Goal: Task Accomplishment & Management: Use online tool/utility

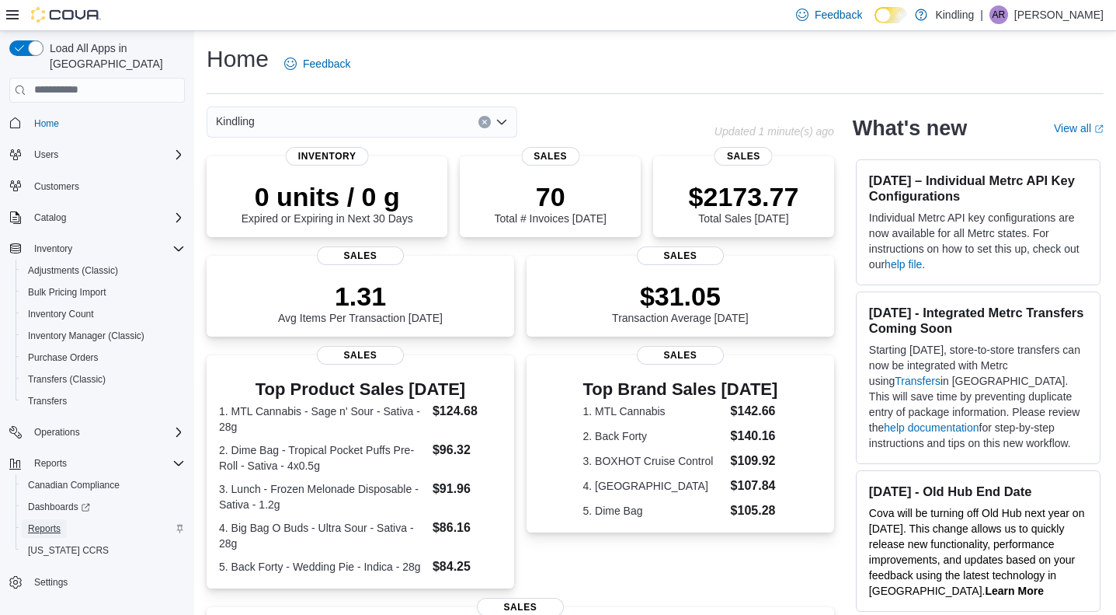
click at [53, 522] on span "Reports" at bounding box center [44, 528] width 33 height 12
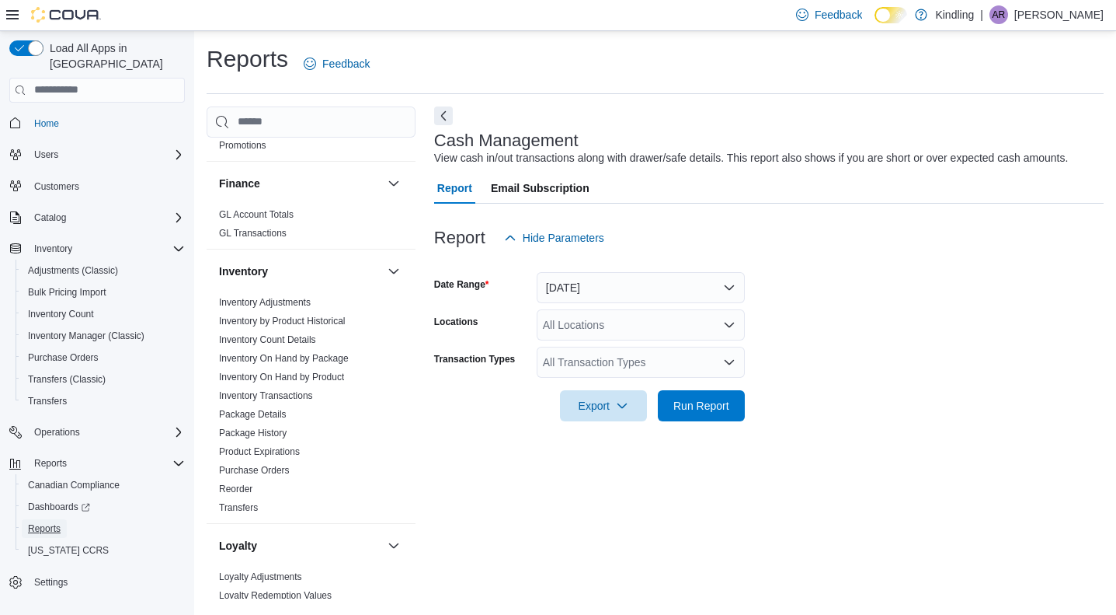
scroll to position [639, 0]
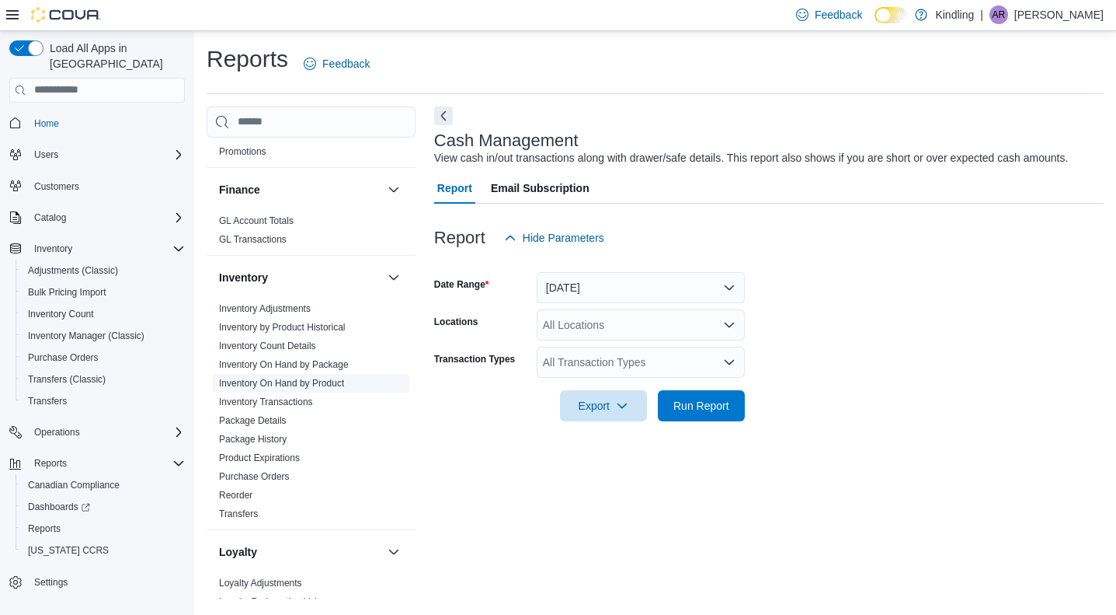
click at [323, 378] on link "Inventory On Hand by Product" at bounding box center [281, 383] width 125 height 11
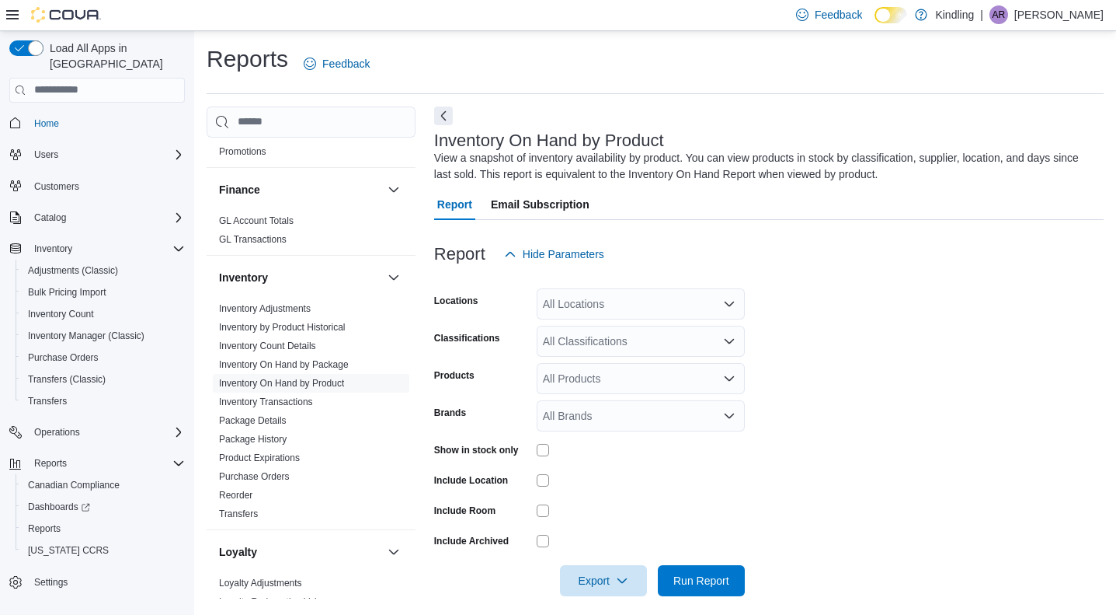
scroll to position [12, 0]
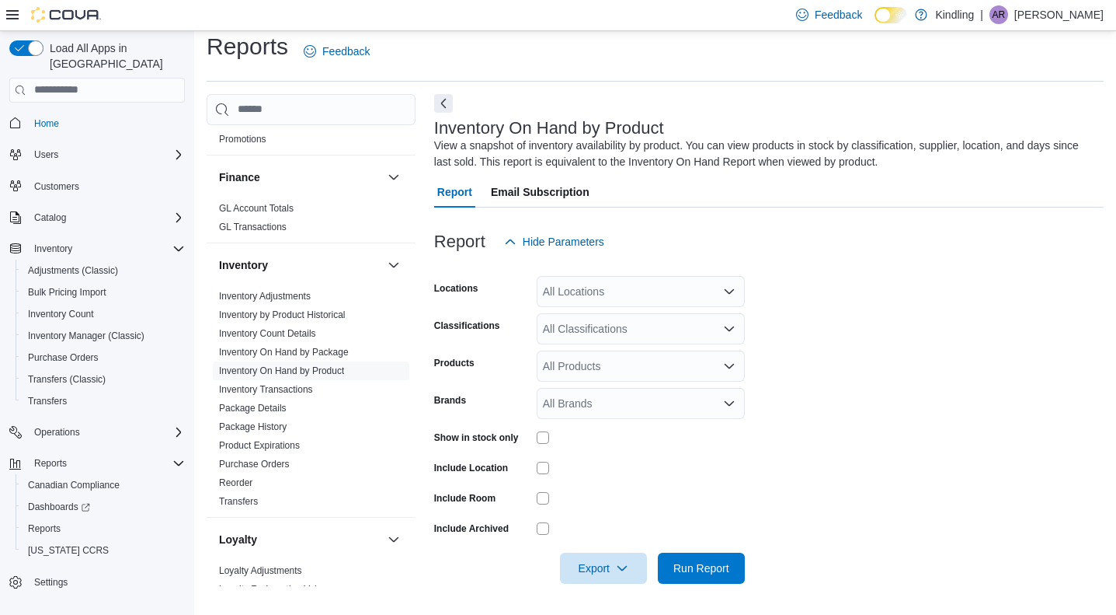
click at [642, 290] on div "All Locations" at bounding box center [641, 291] width 208 height 31
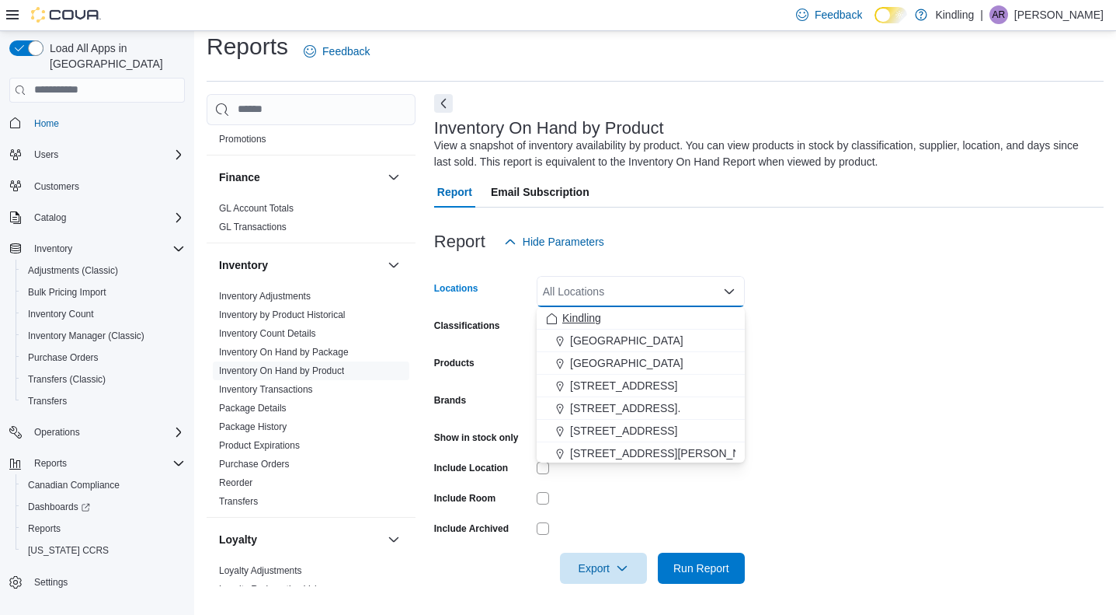
click at [632, 318] on div "Kindling" at bounding box center [641, 318] width 190 height 16
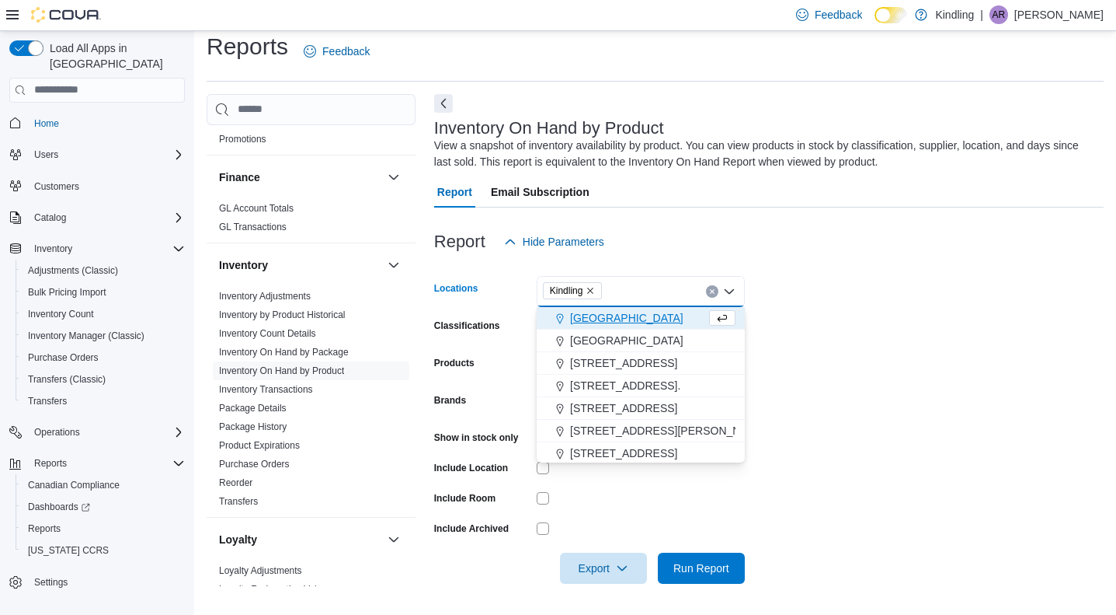
click at [803, 307] on form "Locations Kindling Combo box. Selected. Kindling. Press Backspace to delete Kin…" at bounding box center [769, 420] width 670 height 326
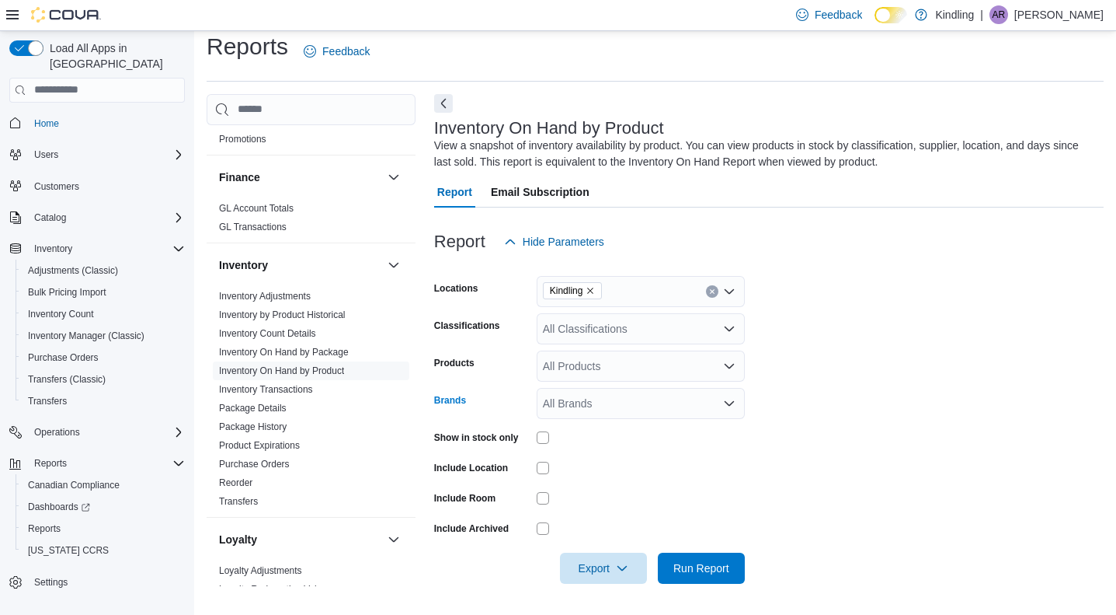
click at [648, 400] on div "All Brands" at bounding box center [641, 403] width 208 height 31
type input "****"
click at [637, 429] on span "Wyld" at bounding box center [641, 430] width 190 height 16
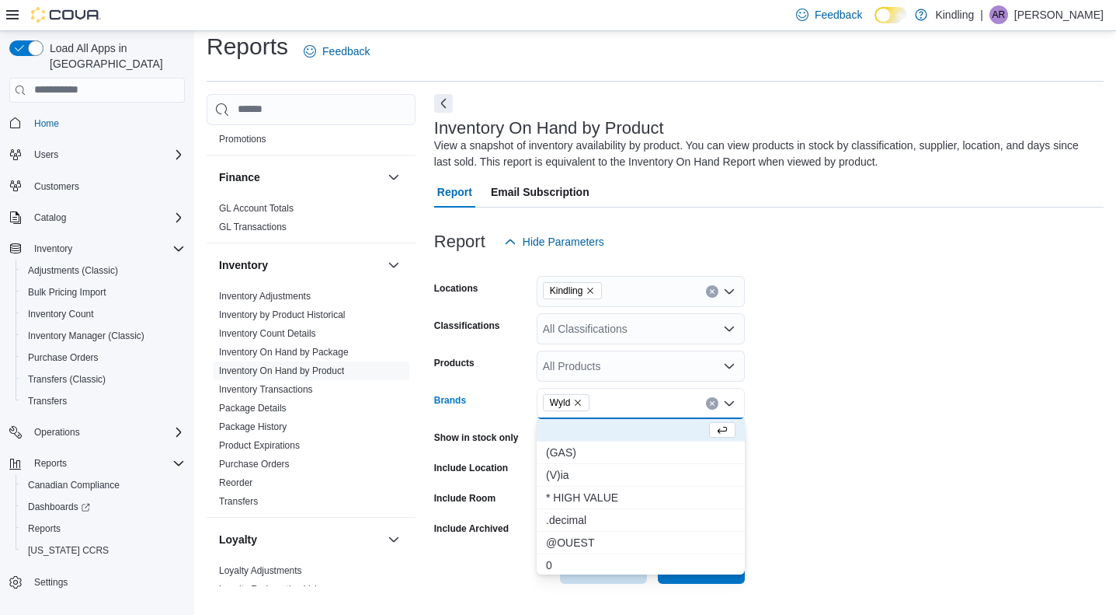
click at [765, 419] on form "Locations Kindling Classifications All Classifications Products All Products Br…" at bounding box center [769, 420] width 670 height 326
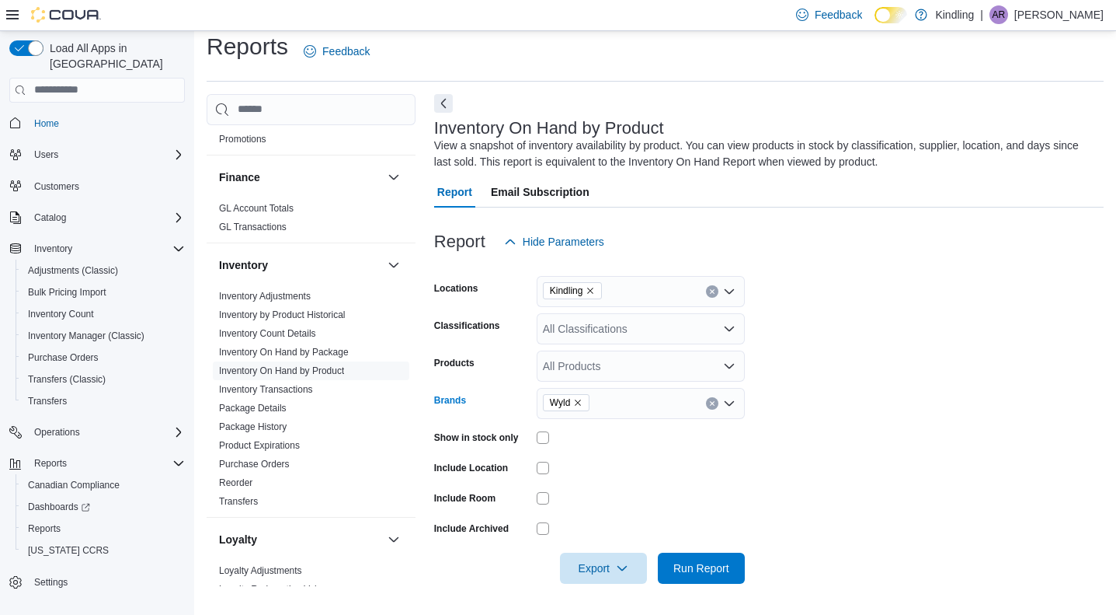
click at [652, 413] on div "Wyld" at bounding box center [641, 403] width 208 height 31
type input "****"
click at [632, 430] on span "Wyld CBD" at bounding box center [641, 430] width 190 height 16
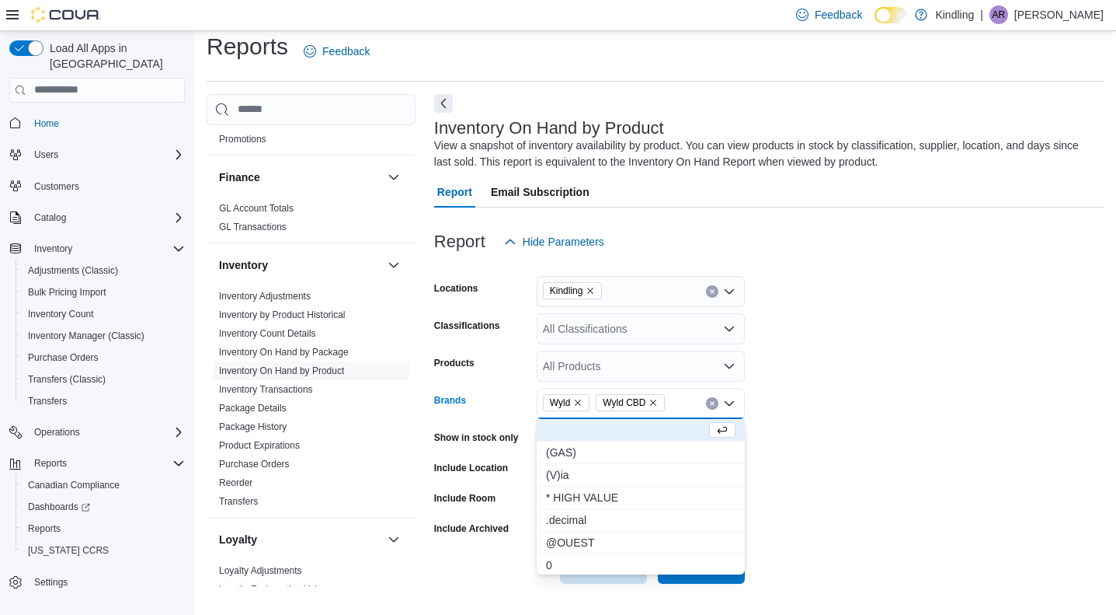
click at [788, 420] on form "Locations Kindling Classifications All Classifications Products All Products Br…" at bounding box center [769, 420] width 670 height 326
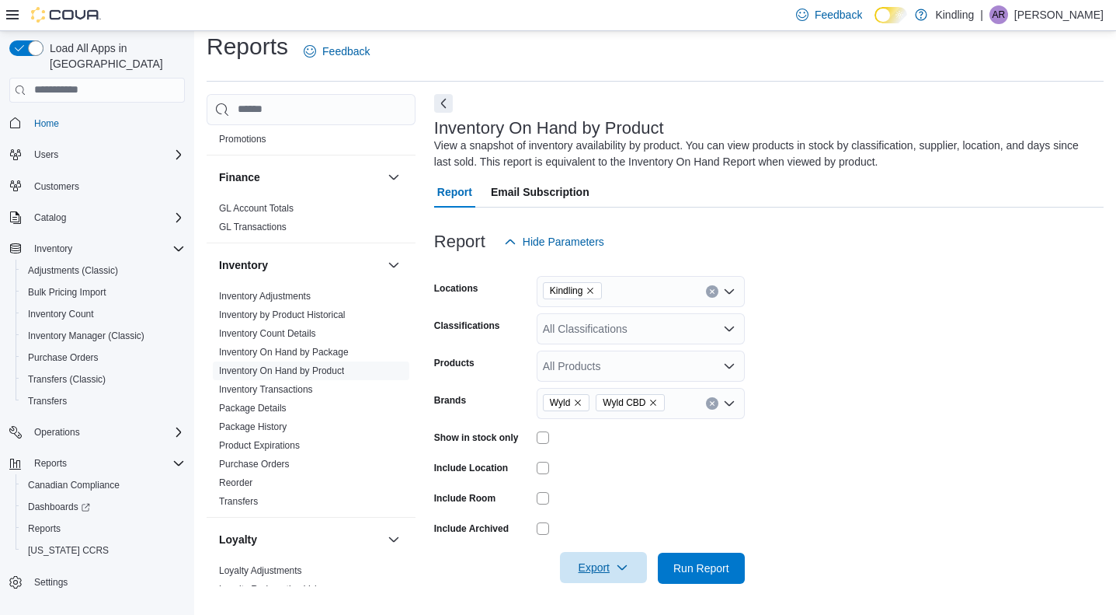
click at [623, 566] on icon "button" at bounding box center [622, 567] width 12 height 12
click at [629, 468] on span "Export to Excel" at bounding box center [604, 472] width 70 height 12
